Goal: Transaction & Acquisition: Purchase product/service

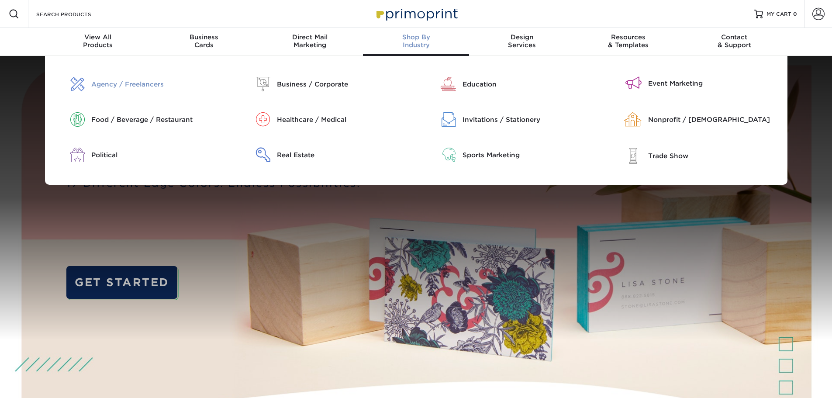
click at [122, 81] on div "Agency / Freelancers" at bounding box center [157, 84] width 133 height 10
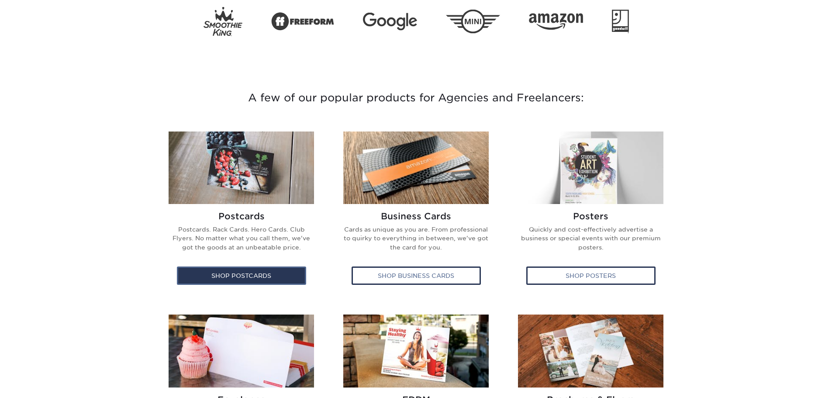
click at [267, 271] on div "Shop Postcards" at bounding box center [241, 275] width 129 height 18
